Goal: Understand site structure: Grasp the organization and layout of the website

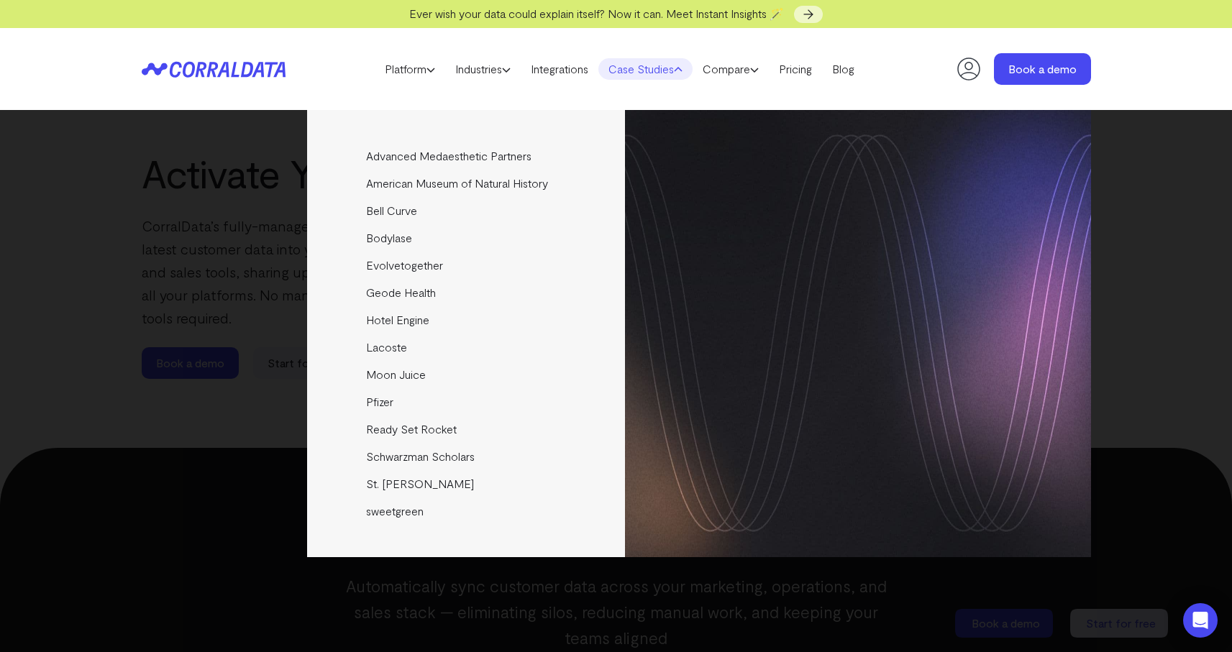
click at [1162, 134] on div "Advanced Medaesthetic Partners See how AMP scaled profitability and enhanced pa…" at bounding box center [616, 381] width 1232 height 542
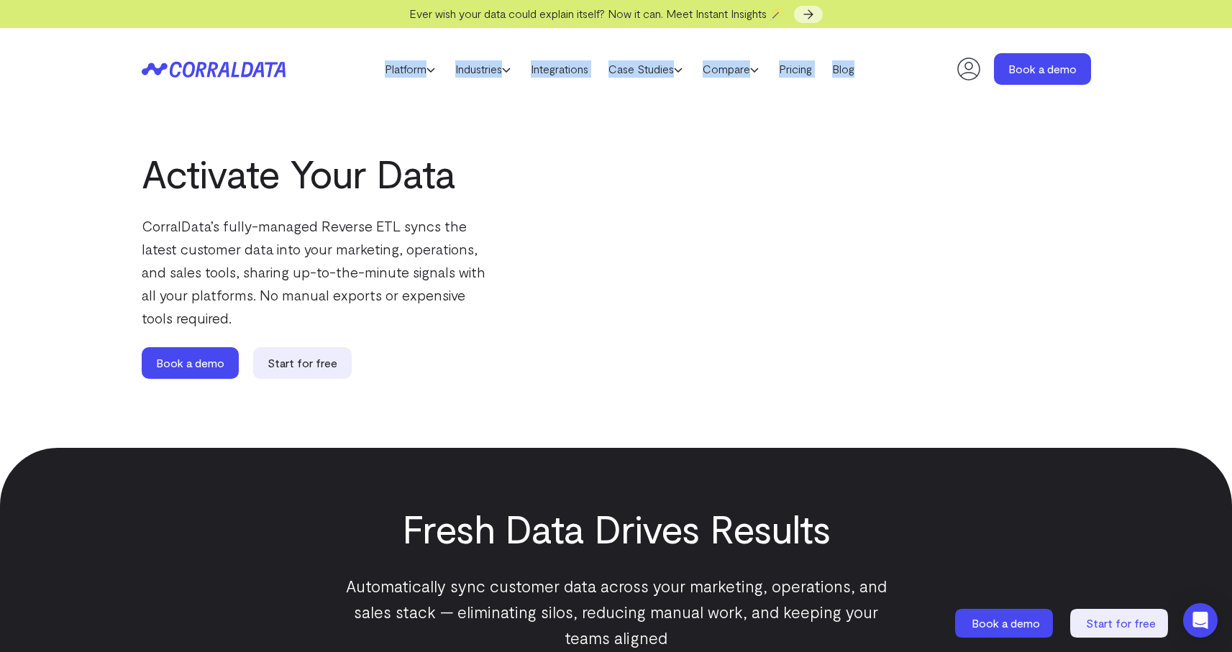
drag, startPoint x: 903, startPoint y: 80, endPoint x: 350, endPoint y: 88, distance: 553.2
click at [326, 76] on header "Platform AI Reporting Use AI to effortlessly answer any business questions from…" at bounding box center [616, 69] width 949 height 82
click at [352, 91] on header "Platform AI Reporting Use AI to effortlessly answer any business questions from…" at bounding box center [616, 69] width 949 height 82
drag, startPoint x: 353, startPoint y: 81, endPoint x: 887, endPoint y: 70, distance: 533.8
click at [887, 70] on header "Platform AI Reporting Use AI to effortlessly answer any business questions from…" at bounding box center [616, 69] width 949 height 82
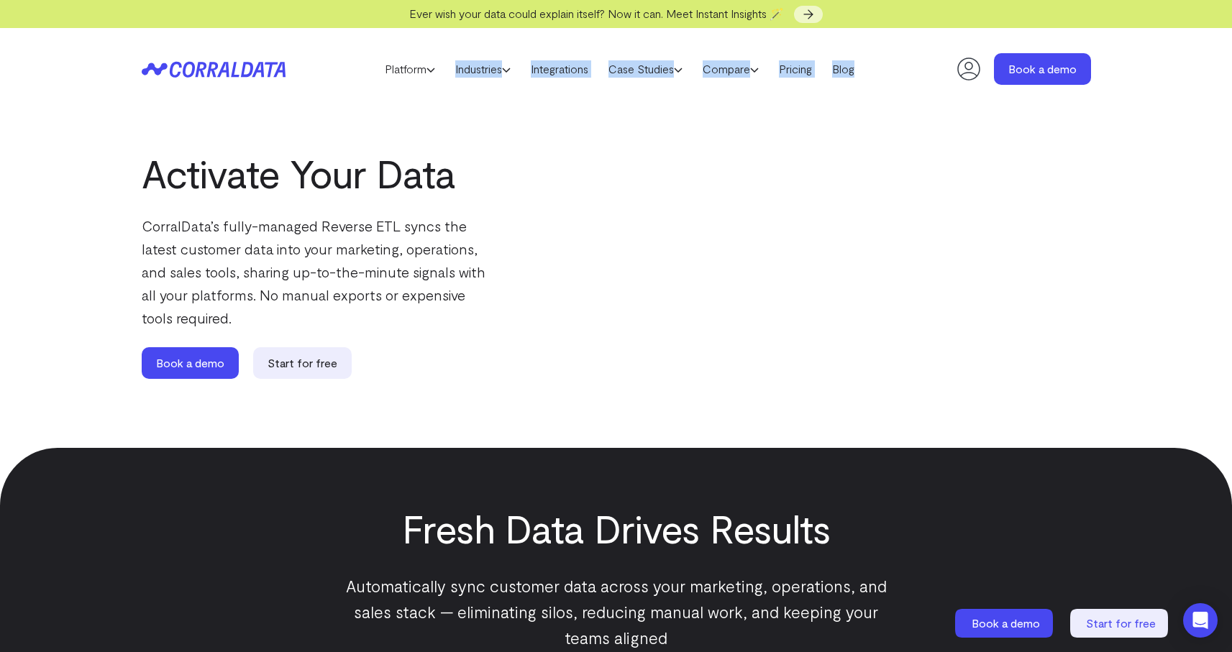
click at [902, 63] on header "Platform AI Reporting Use AI to effortlessly answer any business questions from…" at bounding box center [616, 69] width 949 height 82
click at [904, 74] on header "Platform AI Reporting Use AI to effortlessly answer any business questions from…" at bounding box center [616, 69] width 949 height 82
drag, startPoint x: 893, startPoint y: 77, endPoint x: 368, endPoint y: 65, distance: 525.2
click at [368, 65] on header "Platform AI Reporting Use AI to effortlessly answer any business questions from…" at bounding box center [616, 69] width 949 height 82
click at [347, 73] on header "Platform AI Reporting Use AI to effortlessly answer any business questions from…" at bounding box center [616, 69] width 949 height 82
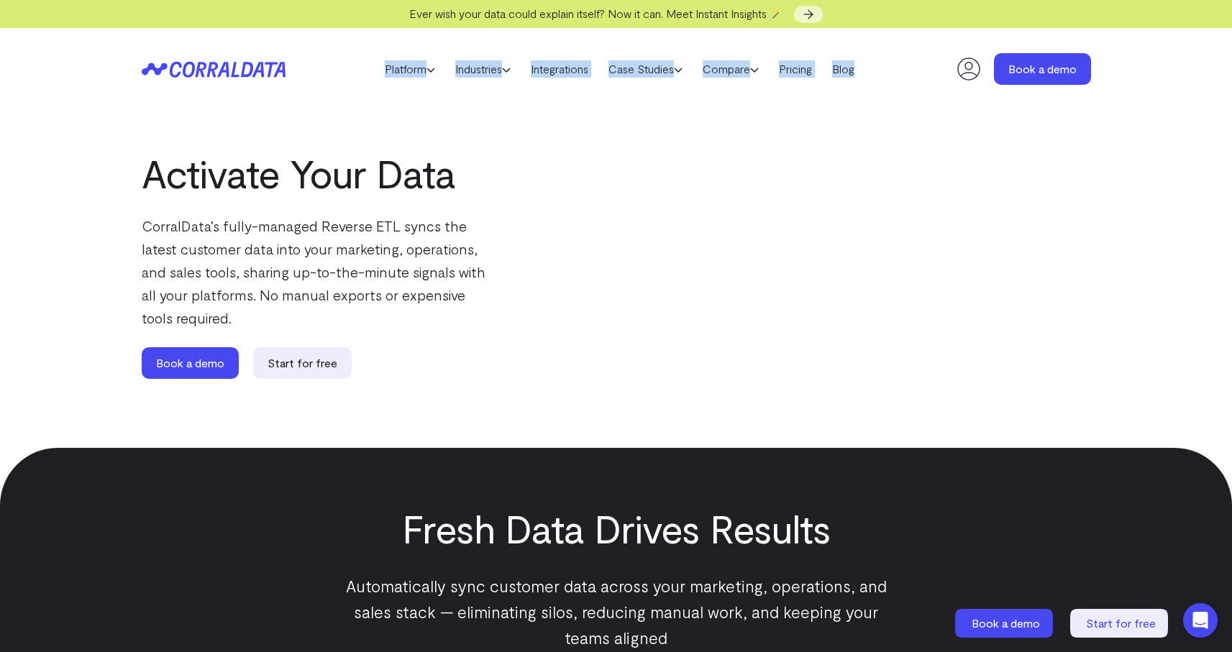
drag, startPoint x: 380, startPoint y: 69, endPoint x: 885, endPoint y: 66, distance: 505.6
click at [885, 66] on header "Platform AI Reporting Use AI to effortlessly answer any business questions from…" at bounding box center [616, 69] width 949 height 82
click at [899, 69] on header "Platform AI Reporting Use AI to effortlessly answer any business questions from…" at bounding box center [616, 69] width 949 height 82
drag, startPoint x: 893, startPoint y: 70, endPoint x: 357, endPoint y: 63, distance: 536.6
click at [357, 63] on header "Platform AI Reporting Use AI to effortlessly answer any business questions from…" at bounding box center [616, 69] width 949 height 82
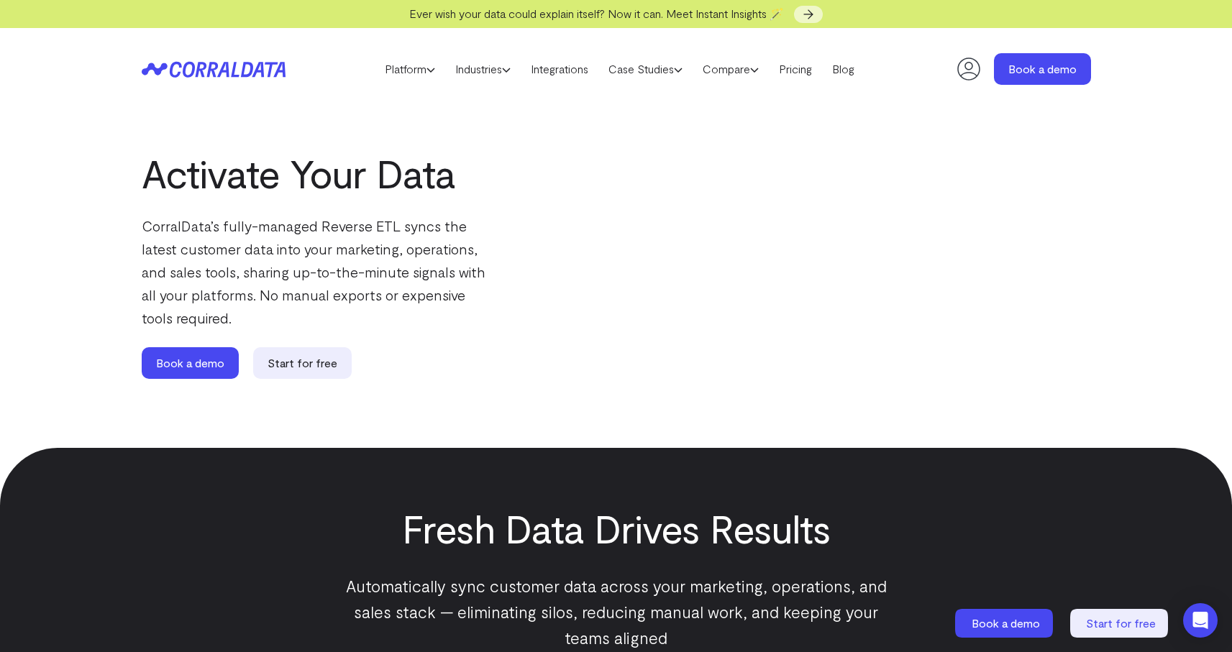
click at [1159, 92] on div "Platform AI Reporting Use AI to effortlessly answer any business questions from…" at bounding box center [616, 69] width 1232 height 82
